Goal: Book appointment/travel/reservation

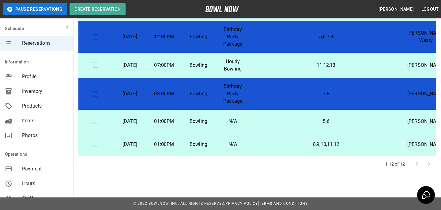
scroll to position [143, 0]
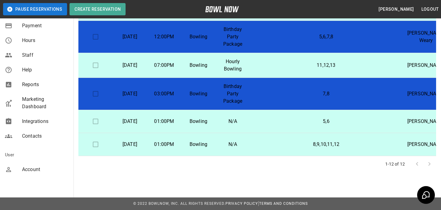
click at [22, 174] on div "Account" at bounding box center [37, 169] width 74 height 15
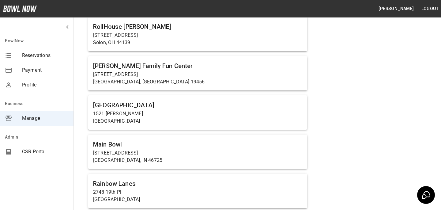
scroll to position [3957, 0]
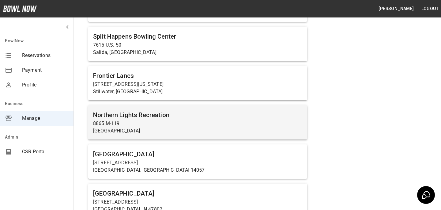
click at [177, 110] on h6 "Northern Lights Recreation" at bounding box center [197, 115] width 209 height 10
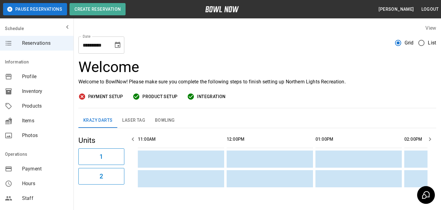
scroll to position [0, 784]
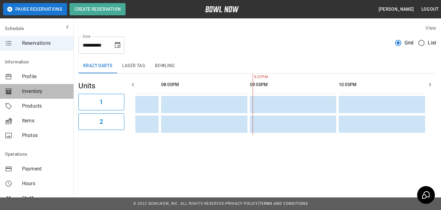
click at [27, 87] on div "Inventory" at bounding box center [37, 91] width 74 height 15
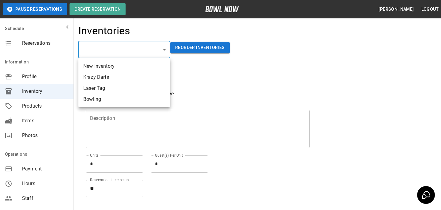
click at [106, 48] on body "Pause Reservations Create Reservation [PERSON_NAME] Logout Schedule Reservation…" at bounding box center [220, 135] width 441 height 270
click at [115, 101] on li "Bowling" at bounding box center [124, 99] width 92 height 11
type input "**********"
type input "*******"
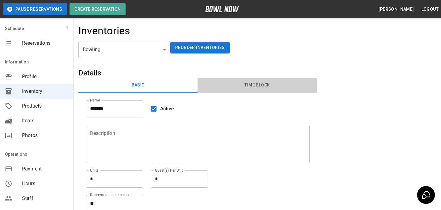
click at [258, 83] on button "Time Block" at bounding box center [257, 85] width 119 height 15
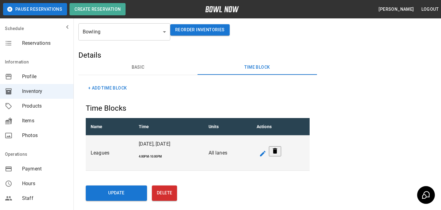
scroll to position [24, 0]
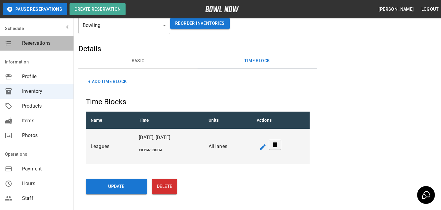
click at [29, 40] on span "Reservations" at bounding box center [45, 43] width 47 height 7
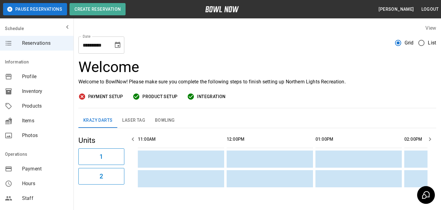
scroll to position [0, 784]
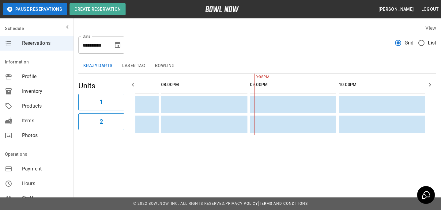
click at [115, 40] on button "Choose date, selected date is Aug 23, 2025" at bounding box center [118, 45] width 12 height 12
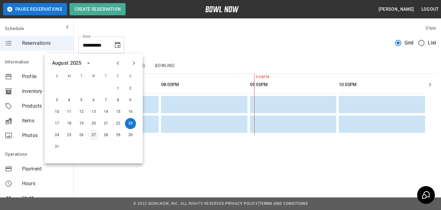
click at [91, 133] on button "27" at bounding box center [93, 135] width 11 height 11
type input "**********"
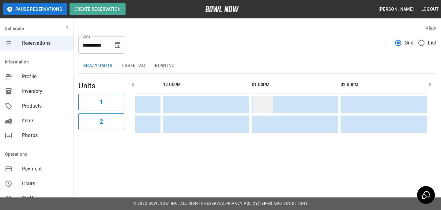
scroll to position [0, 162]
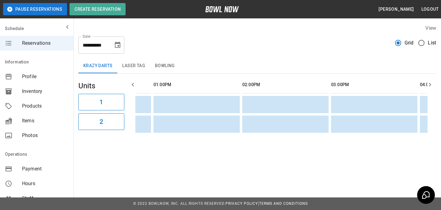
click at [168, 67] on button "Bowling" at bounding box center [165, 66] width 30 height 15
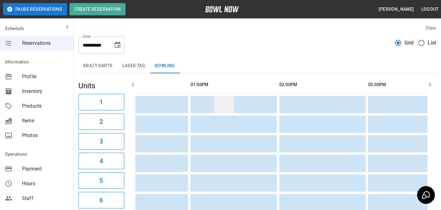
scroll to position [0, 0]
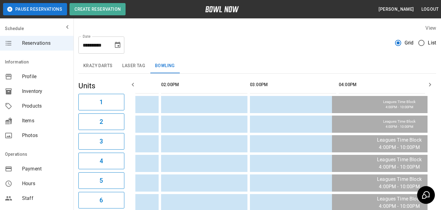
click at [103, 70] on button "Krazy Darts" at bounding box center [97, 66] width 39 height 15
